Goal: Complete application form

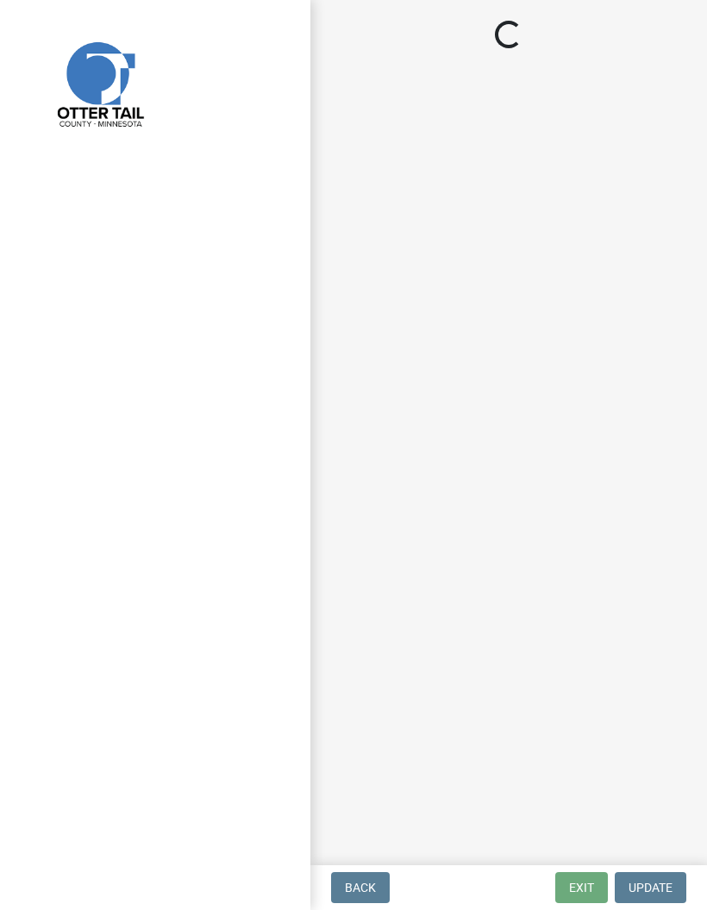
click at [84, 91] on img at bounding box center [98, 82] width 129 height 129
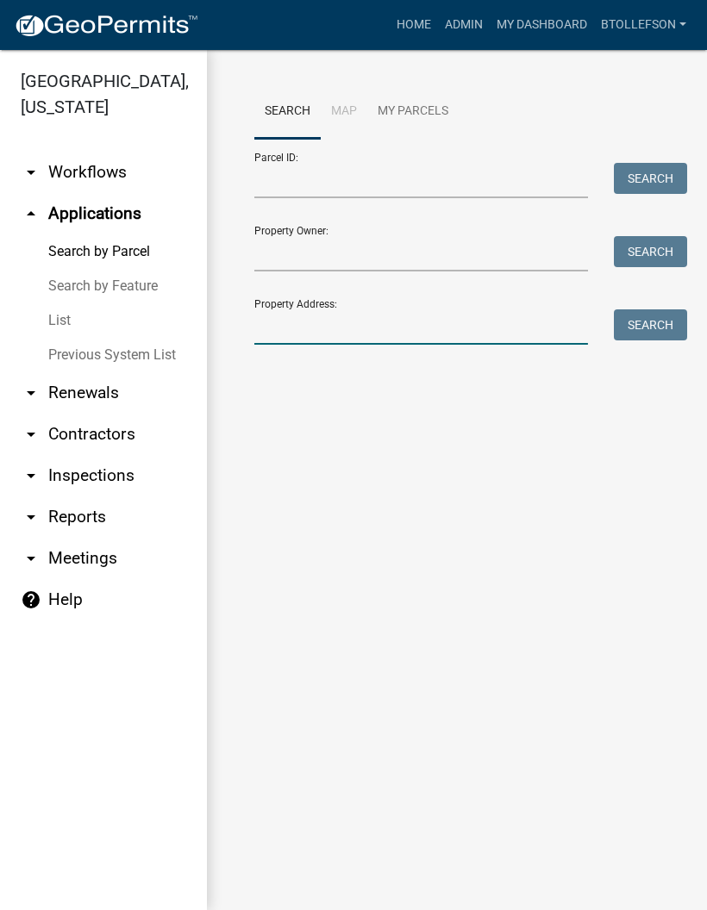
click at [378, 333] on input "Property Address:" at bounding box center [420, 326] width 333 height 35
type input "42628"
click at [650, 310] on button "Search" at bounding box center [649, 324] width 73 height 31
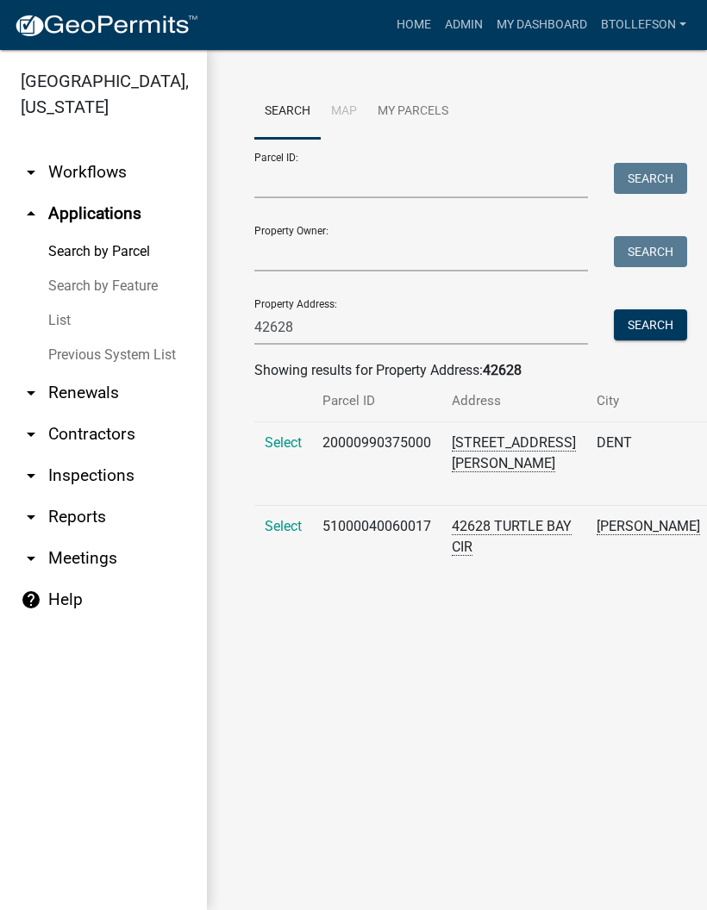
click at [281, 534] on span "Select" at bounding box center [283, 526] width 37 height 16
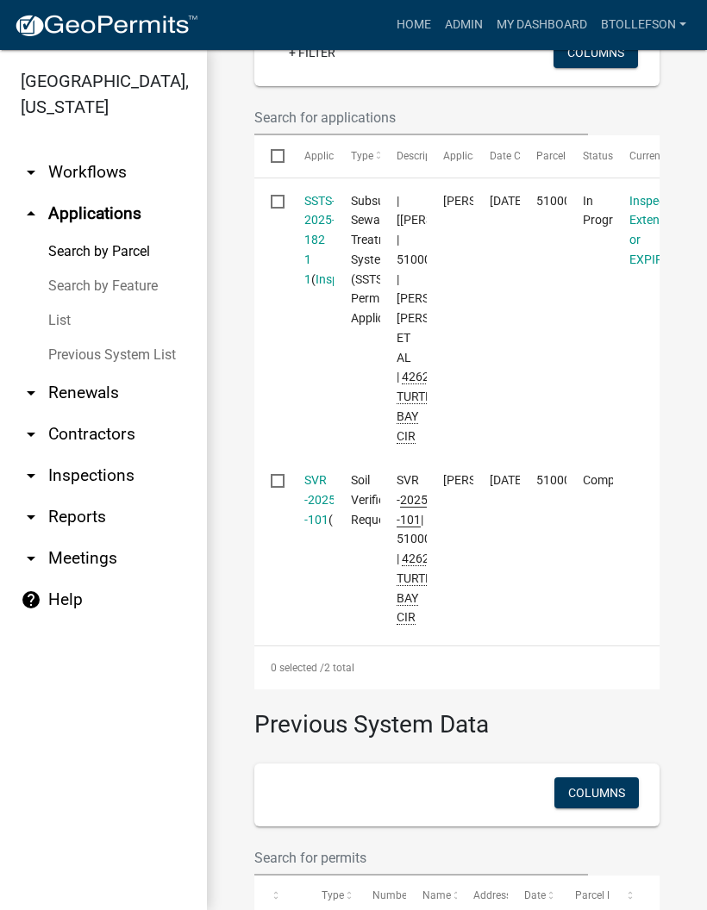
scroll to position [552, 0]
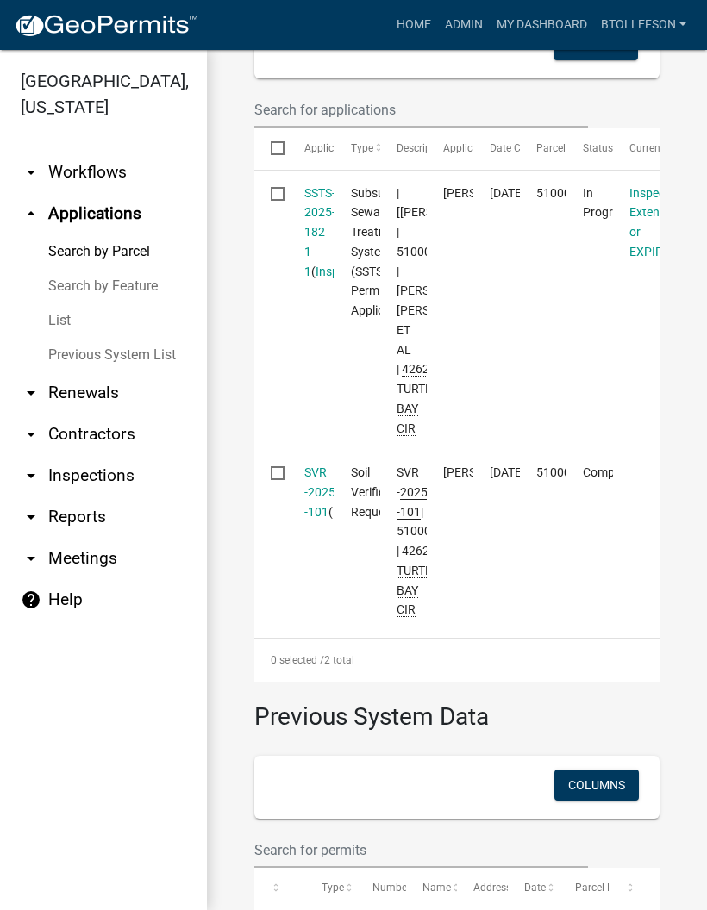
click at [304, 246] on link "SSTS-2025-182 1 1" at bounding box center [319, 232] width 31 height 92
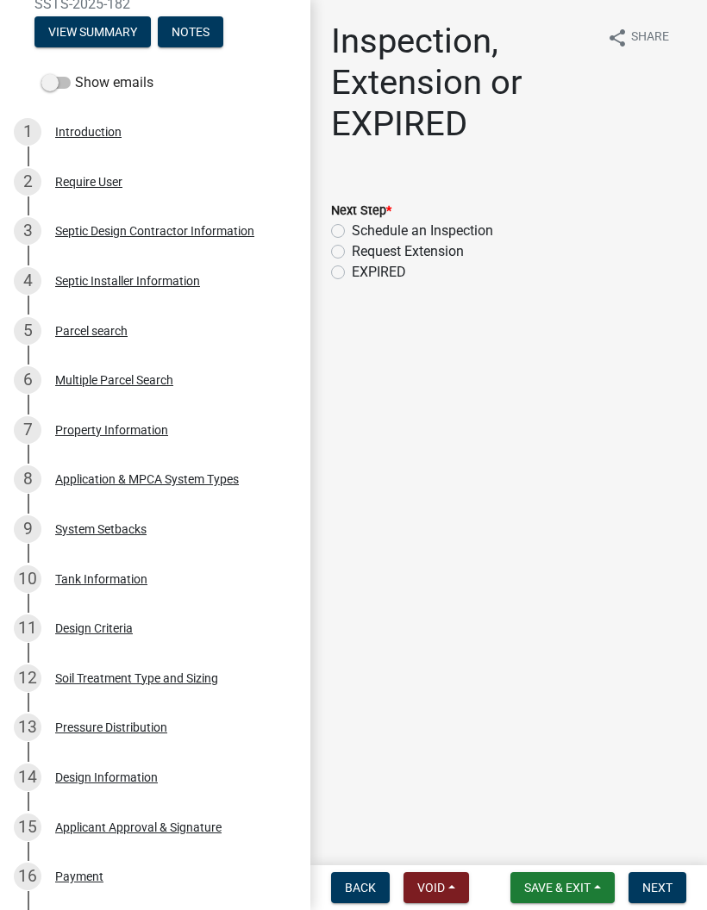
scroll to position [271, 0]
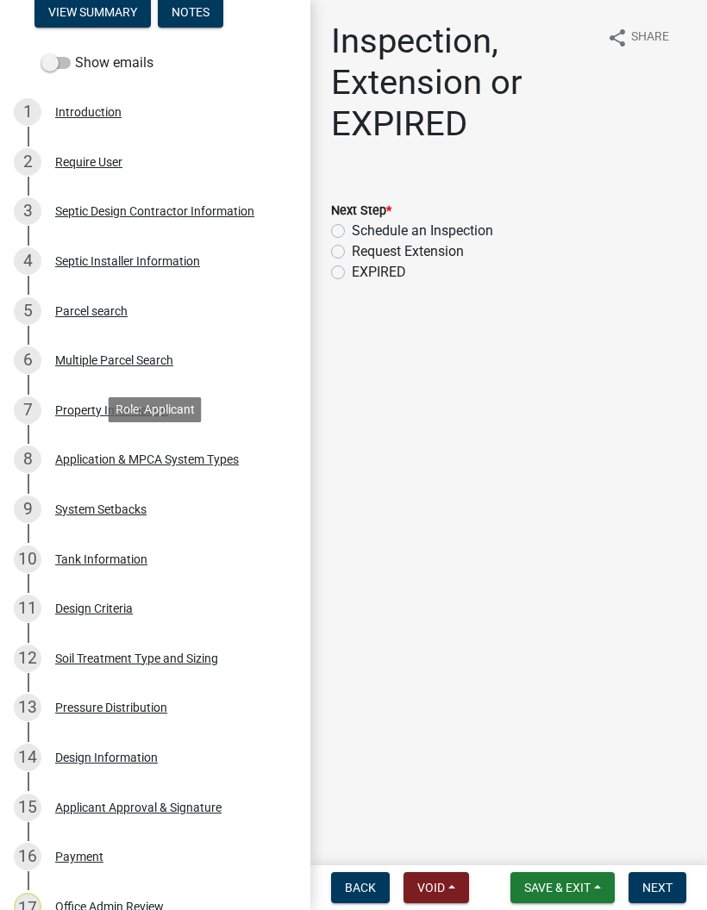
click at [225, 464] on div "Application & MPCA System Types" at bounding box center [147, 459] width 184 height 12
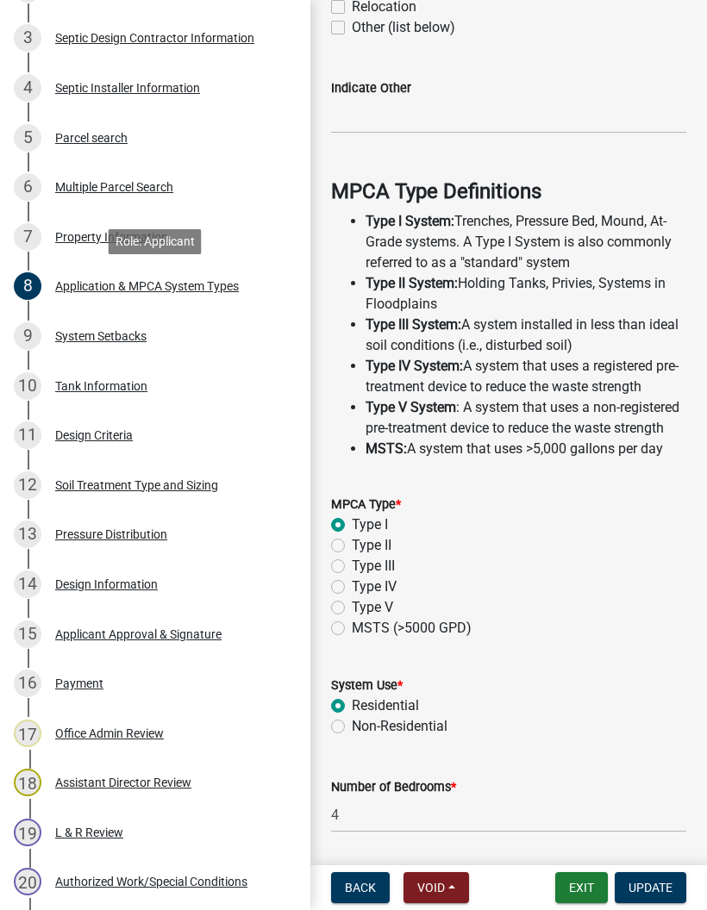
scroll to position [445, 0]
click at [131, 433] on div "Design Criteria" at bounding box center [94, 434] width 78 height 12
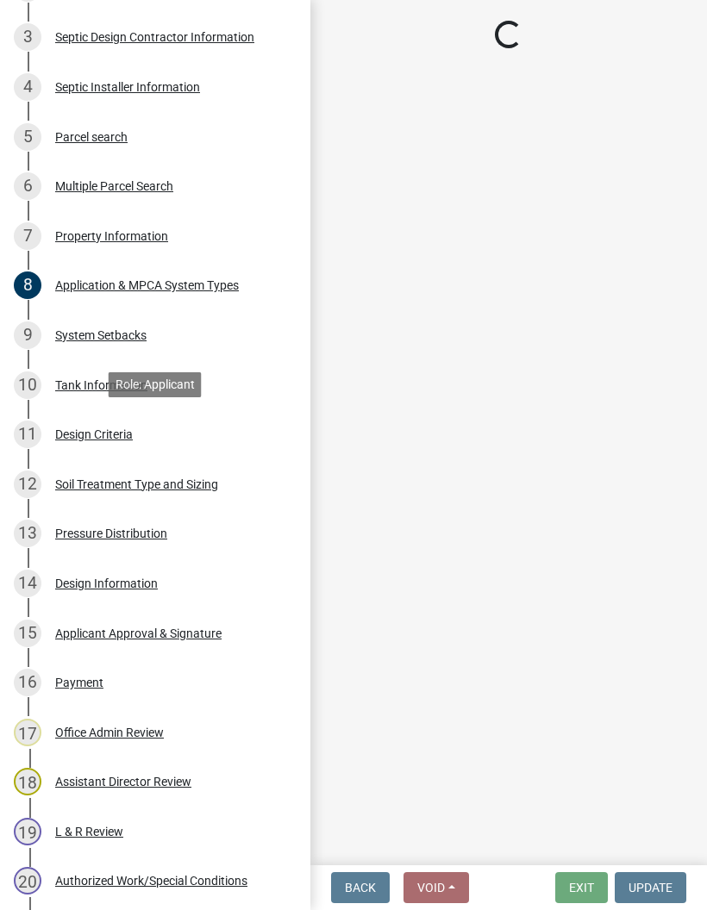
select select "48244220-b2d5-4708-94fb-eec21d20ddbb"
select select "05d231fa-7a4a-492a-b091-352f4a5005a9"
select select "45db2b75-262a-4f3c-9010-aae25997cba1"
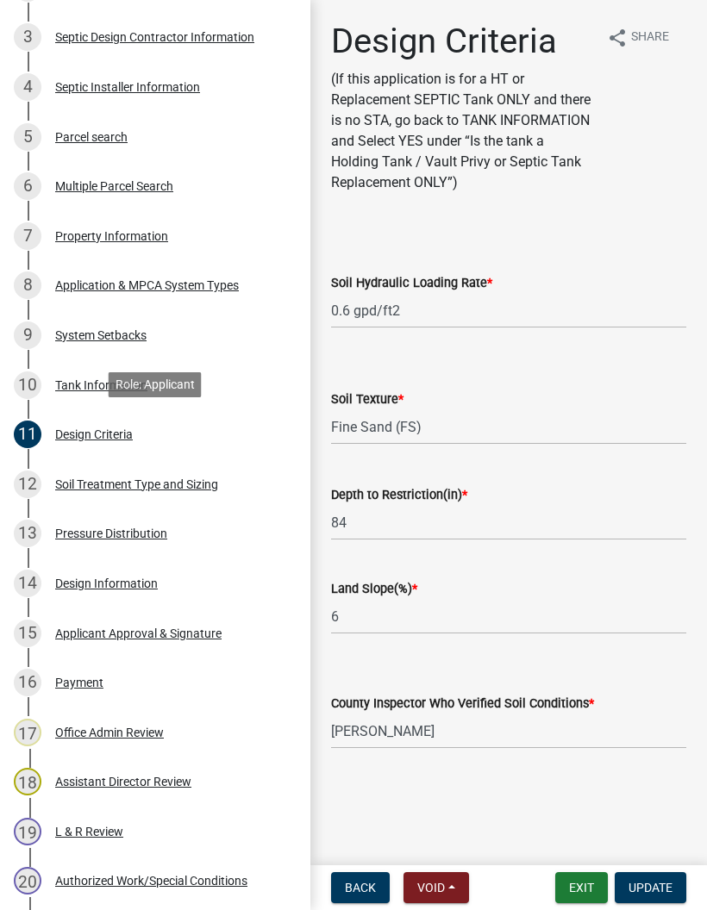
click at [202, 479] on div "Soil Treatment Type and Sizing" at bounding box center [136, 484] width 163 height 12
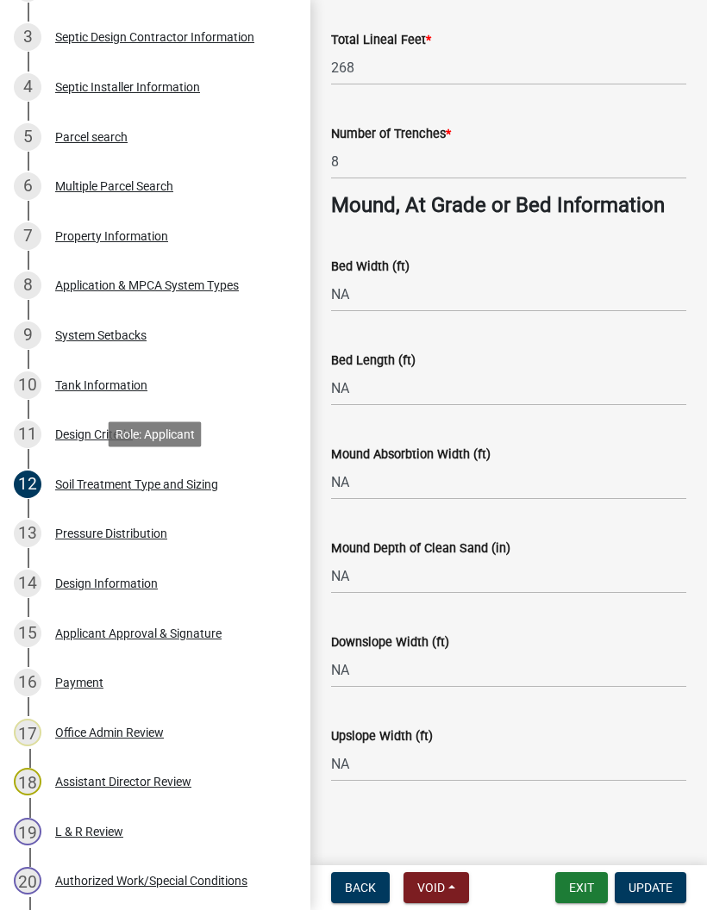
scroll to position [1346, 0]
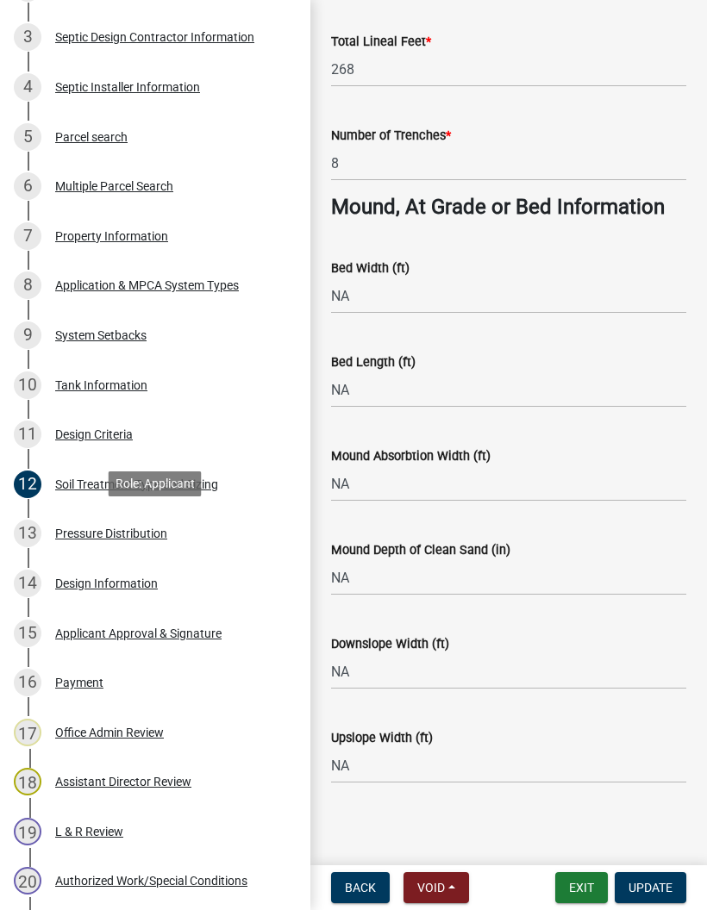
click at [134, 532] on div "Pressure Distribution" at bounding box center [111, 533] width 112 height 12
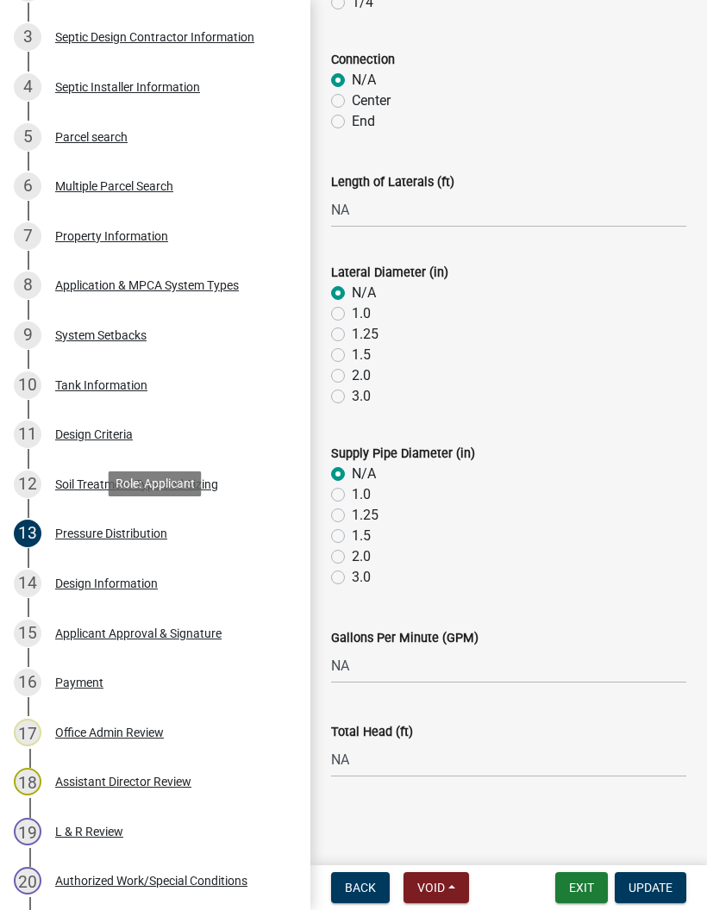
scroll to position [551, 0]
click at [145, 577] on div "Design Information" at bounding box center [106, 583] width 103 height 12
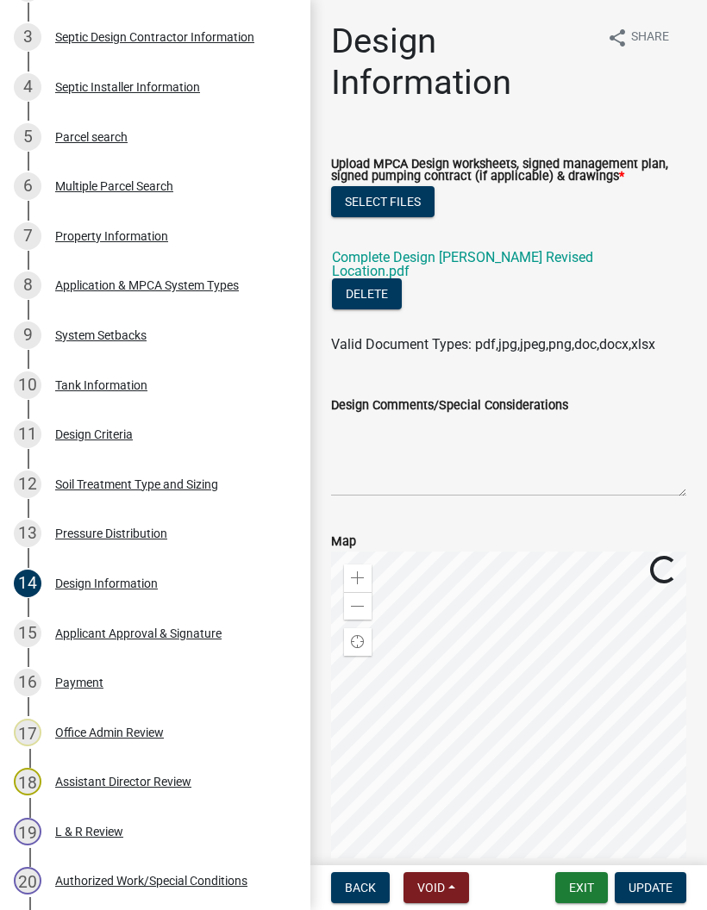
click at [472, 264] on link "Complete Design Keskitalo Revised Location.pdf" at bounding box center [462, 264] width 261 height 30
